Goal: Check status: Check status

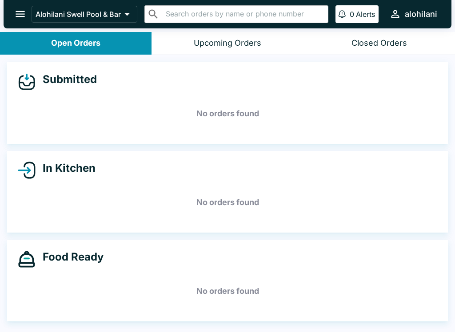
click at [384, 42] on div "Closed Orders" at bounding box center [378, 43] width 55 height 10
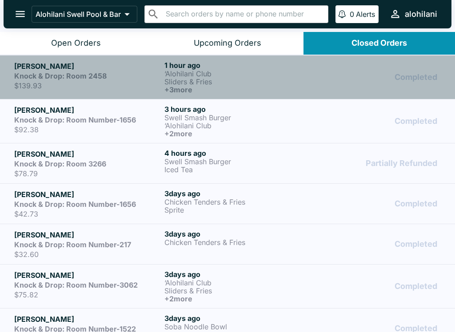
click at [282, 92] on h6 "+ 3 more" at bounding box center [237, 90] width 146 height 8
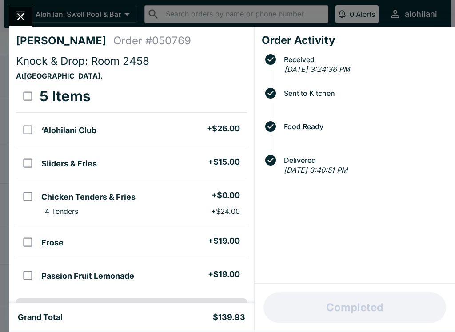
click at [21, 18] on icon "Close" at bounding box center [20, 16] width 7 height 7
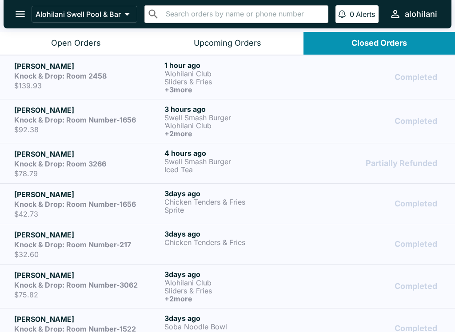
click at [287, 126] on p "‘Alohilani Club" at bounding box center [237, 126] width 146 height 8
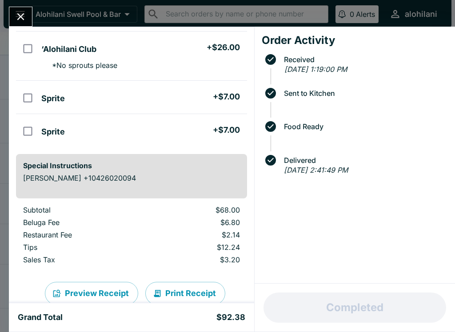
scroll to position [116, 0]
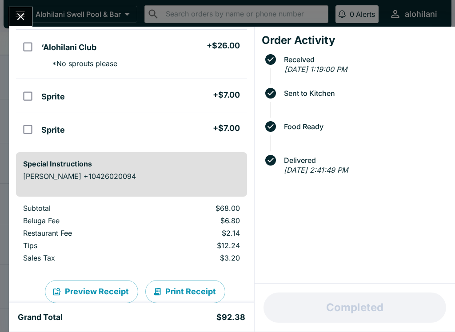
click at [17, 17] on icon "Close" at bounding box center [21, 17] width 12 height 12
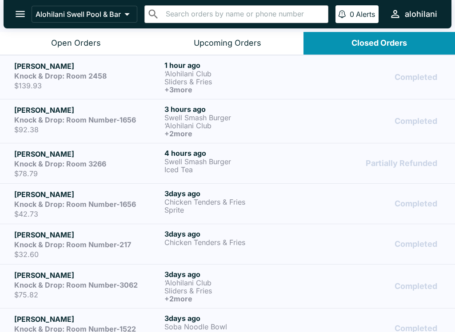
click at [408, 168] on div "Partially Refunded" at bounding box center [378, 163] width 126 height 29
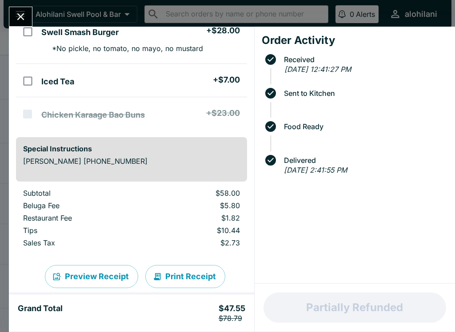
scroll to position [99, 0]
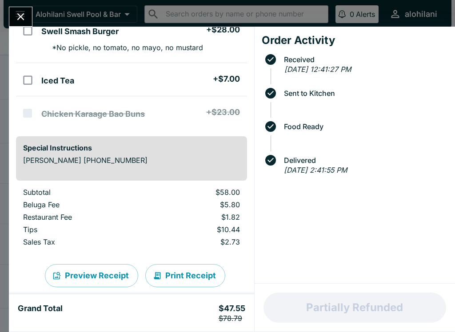
click at [23, 5] on div "[PERSON_NAME] Order # 816871 Knock & Drop: Room [GEOGRAPHIC_DATA] . Refunds iss…" at bounding box center [227, 166] width 455 height 332
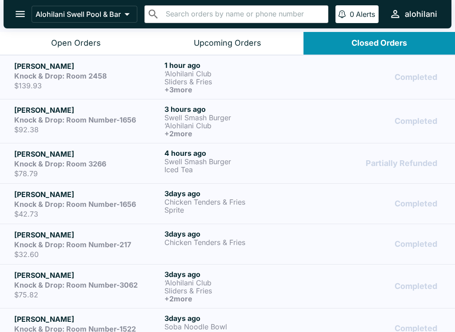
click at [70, 34] on button "Open Orders" at bounding box center [75, 43] width 151 height 23
